Goal: Task Accomplishment & Management: Manage account settings

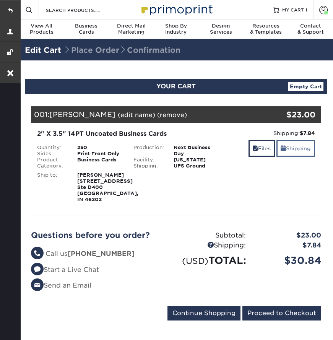
click at [294, 146] on link "Shipping" at bounding box center [296, 148] width 39 height 16
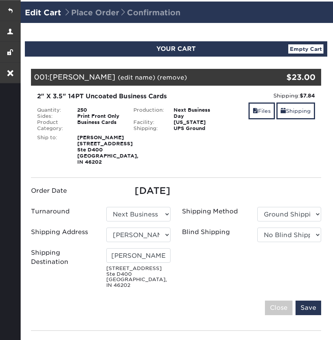
scroll to position [54, 0]
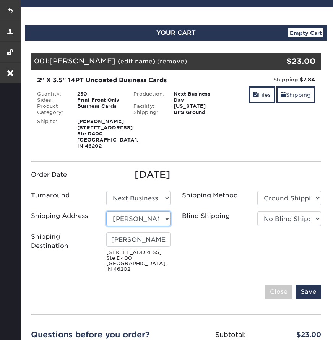
select select "newaddress"
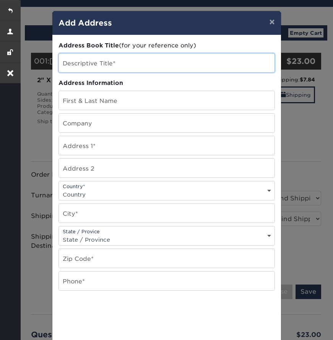
click at [91, 62] on input "text" at bounding box center [167, 63] width 216 height 19
paste input "[PERSON_NAME]"
type input "[PERSON_NAME]"
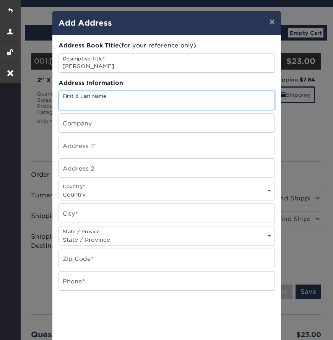
paste input "[PERSON_NAME]"
type input "[PERSON_NAME]"
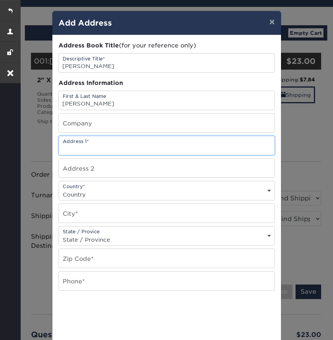
paste input "[STREET_ADDRESS]"
type input "[STREET_ADDRESS]"
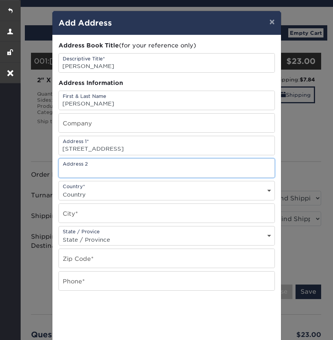
paste input "Apt 1082"
type input "Apt 1082"
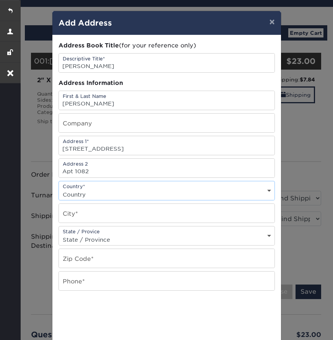
select select "US"
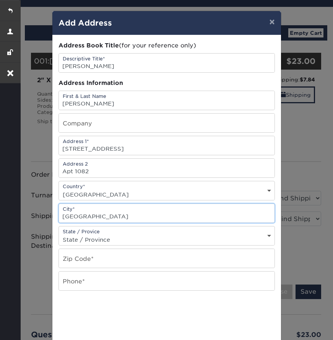
type input "[GEOGRAPHIC_DATA]"
select select "SC"
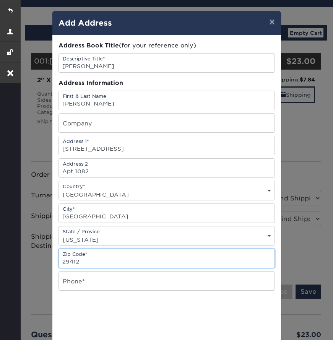
type input "29412"
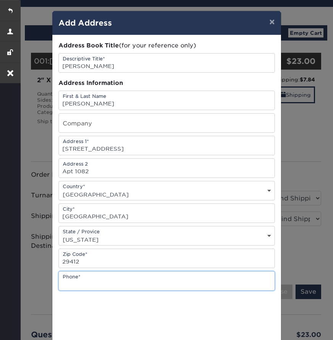
paste input "317.633.8747"
type input "317.633.8747"
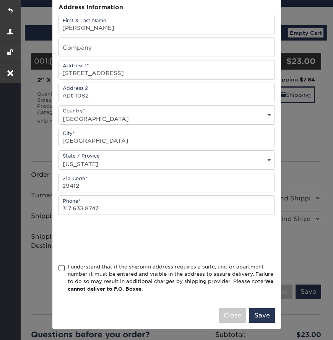
scroll to position [78, 0]
click at [60, 268] on span at bounding box center [62, 268] width 7 height 7
click at [0, 0] on input "I understand that if the shipping address requires a suite, unit or apartment n…" at bounding box center [0, 0] width 0 height 0
click at [260, 312] on button "Save" at bounding box center [262, 315] width 26 height 15
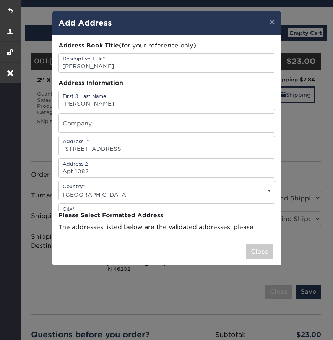
scroll to position [0, 0]
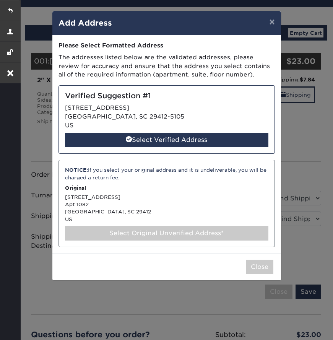
click at [120, 202] on div "NOTICE: If you select your original address and it is undeliverable, you will b…" at bounding box center [167, 203] width 216 height 87
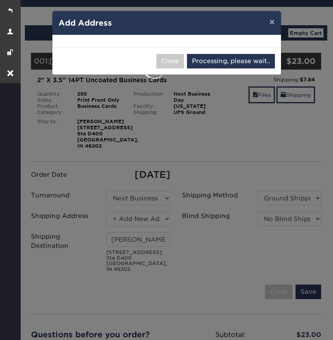
select select "286792"
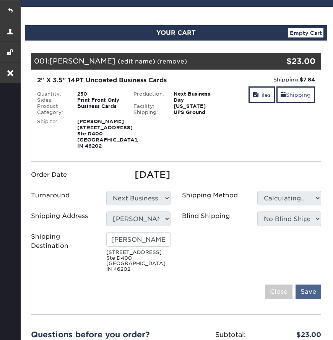
type input "[PERSON_NAME]"
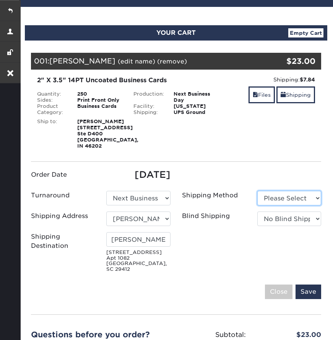
select select "03"
click at [315, 289] on input "Save" at bounding box center [309, 292] width 26 height 15
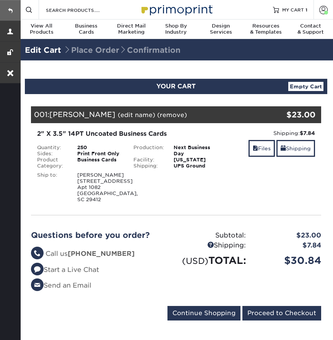
click at [11, 7] on link at bounding box center [10, 10] width 21 height 21
